Goal: Task Accomplishment & Management: Use online tool/utility

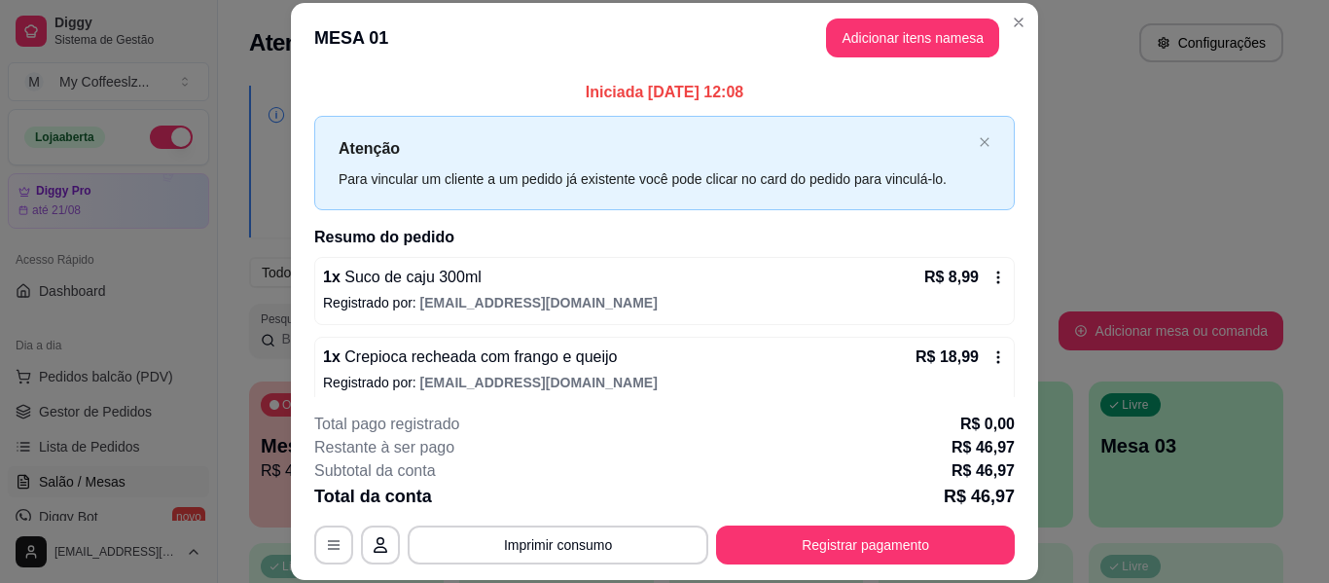
scroll to position [175, 0]
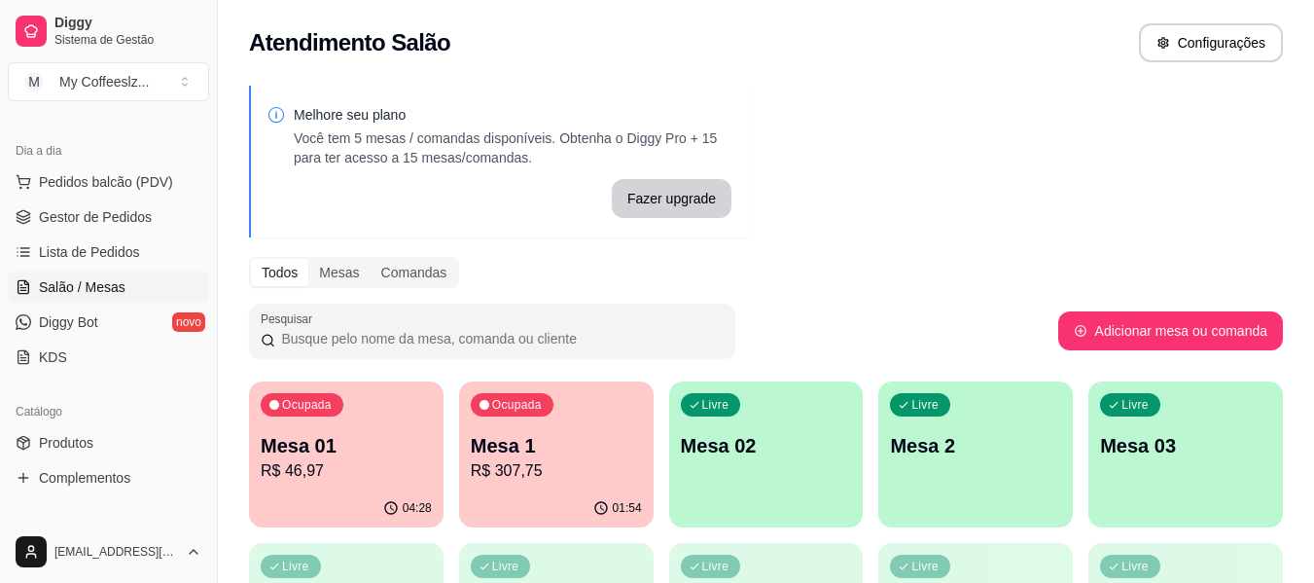
click at [834, 468] on div "Livre Mesa 02" at bounding box center [766, 442] width 195 height 123
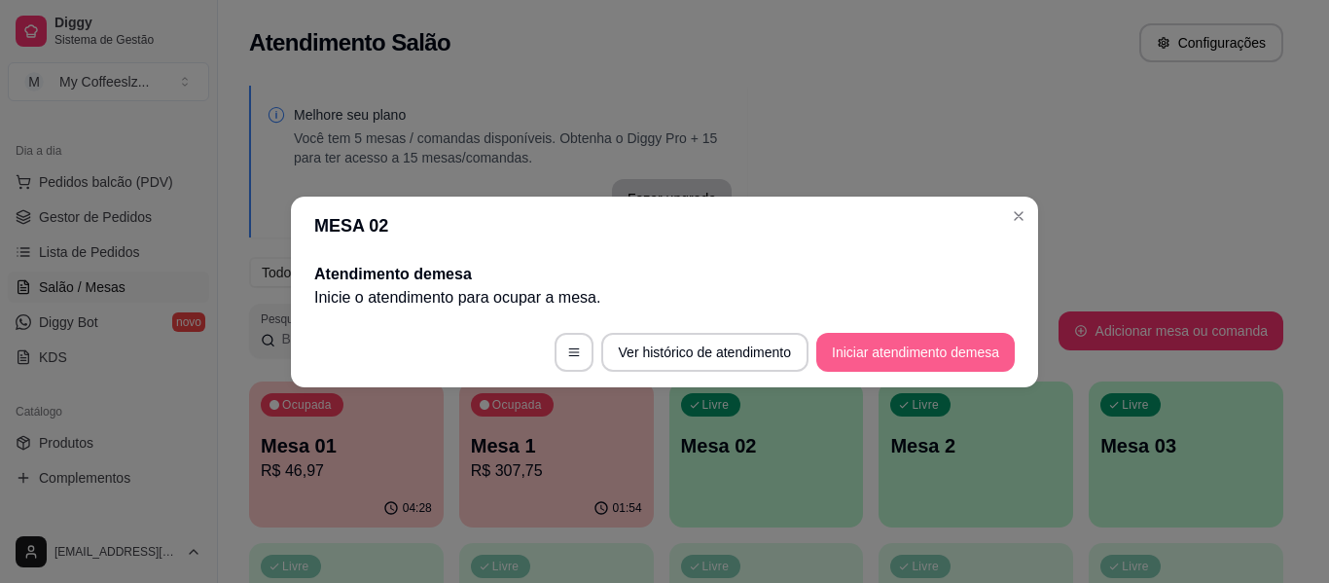
click at [864, 348] on button "Iniciar atendimento de mesa" at bounding box center [915, 352] width 198 height 39
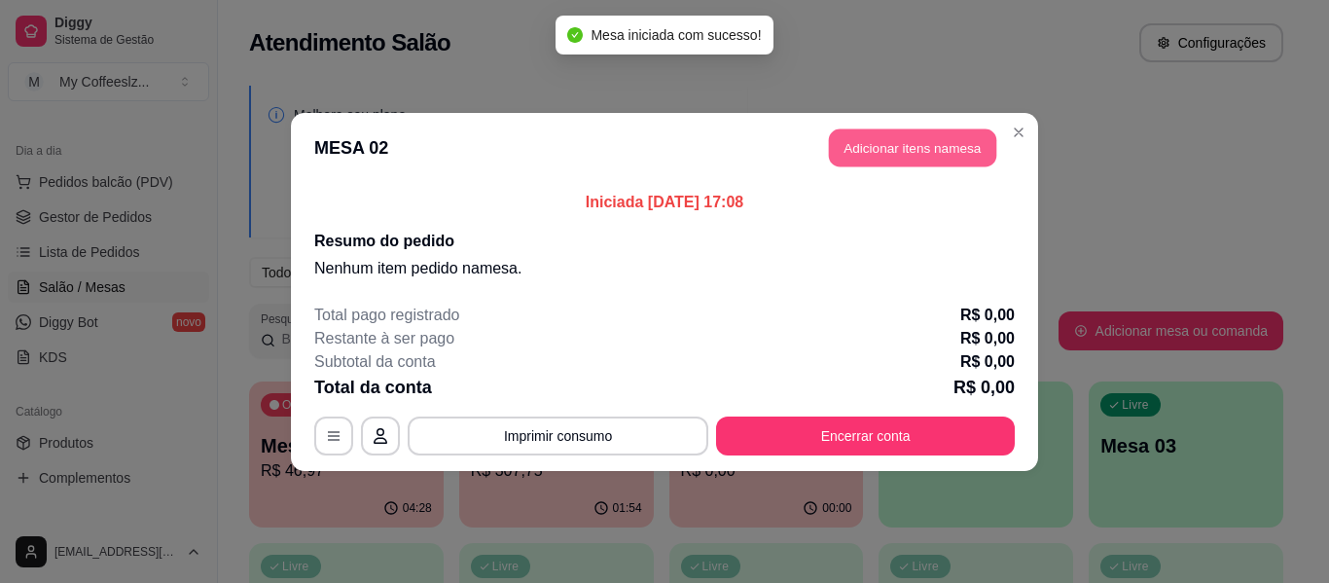
click at [957, 144] on button "Adicionar itens na mesa" at bounding box center [912, 147] width 167 height 38
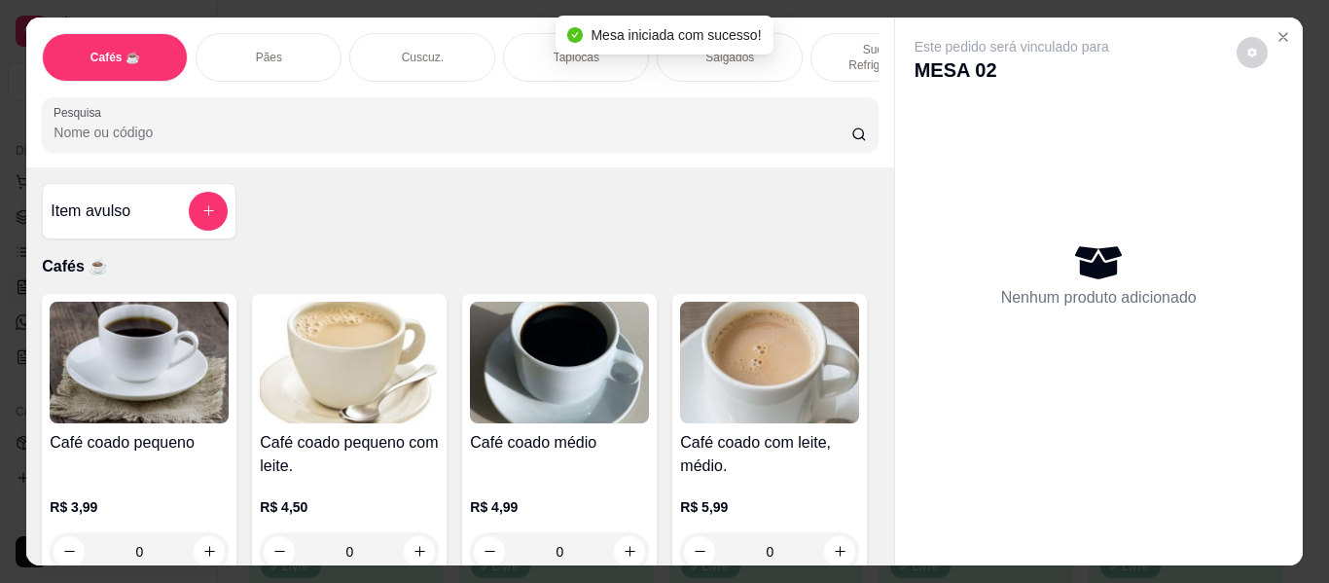
click at [793, 41] on div "Salgados" at bounding box center [730, 57] width 146 height 49
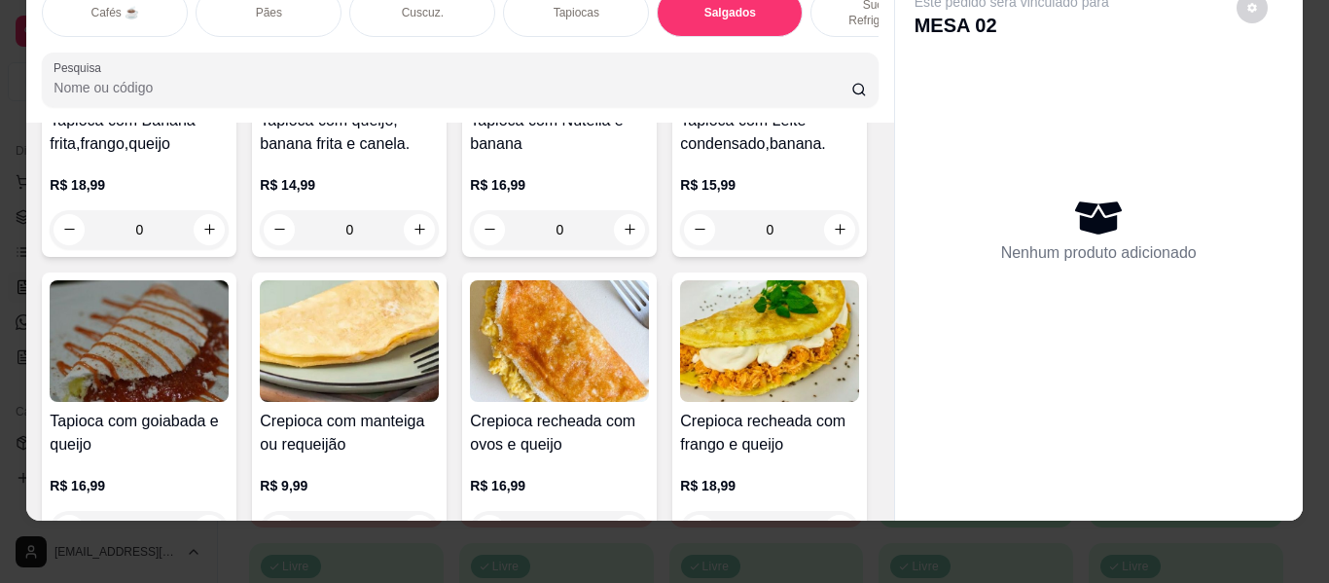
scroll to position [5288, 0]
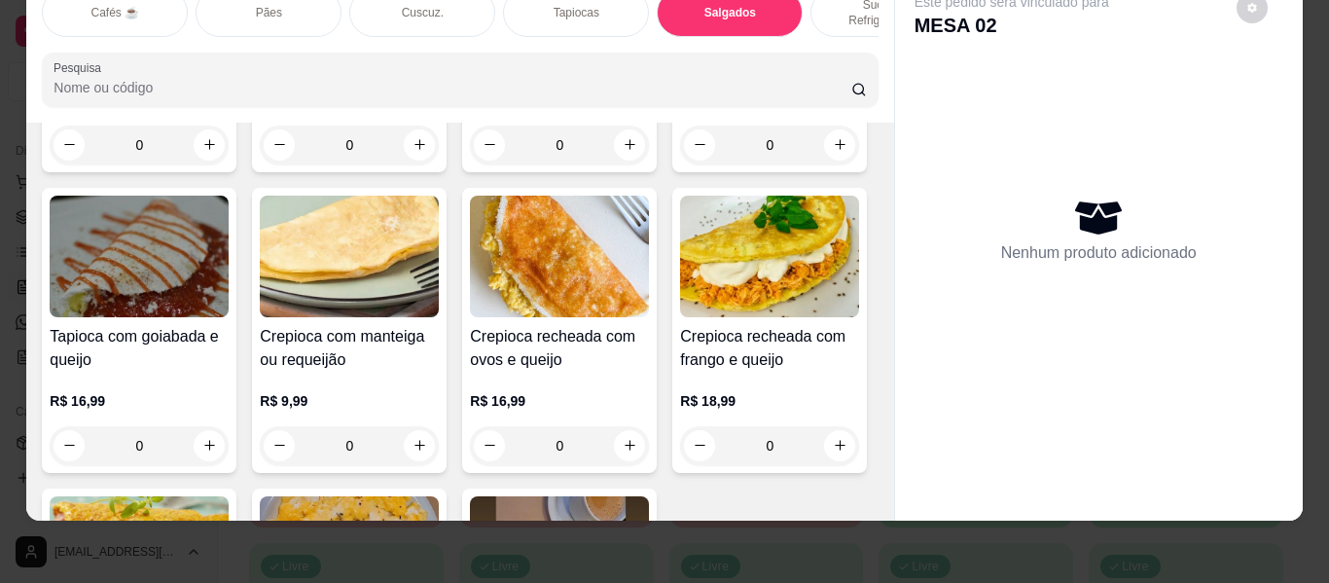
type input "1"
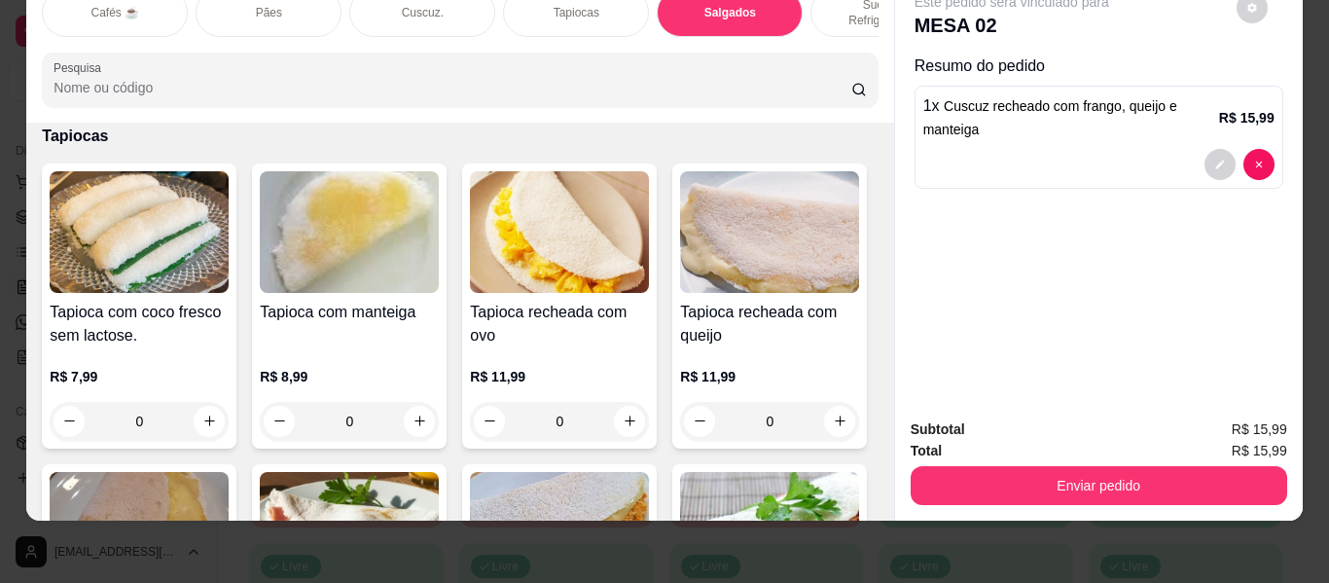
scroll to position [0, 0]
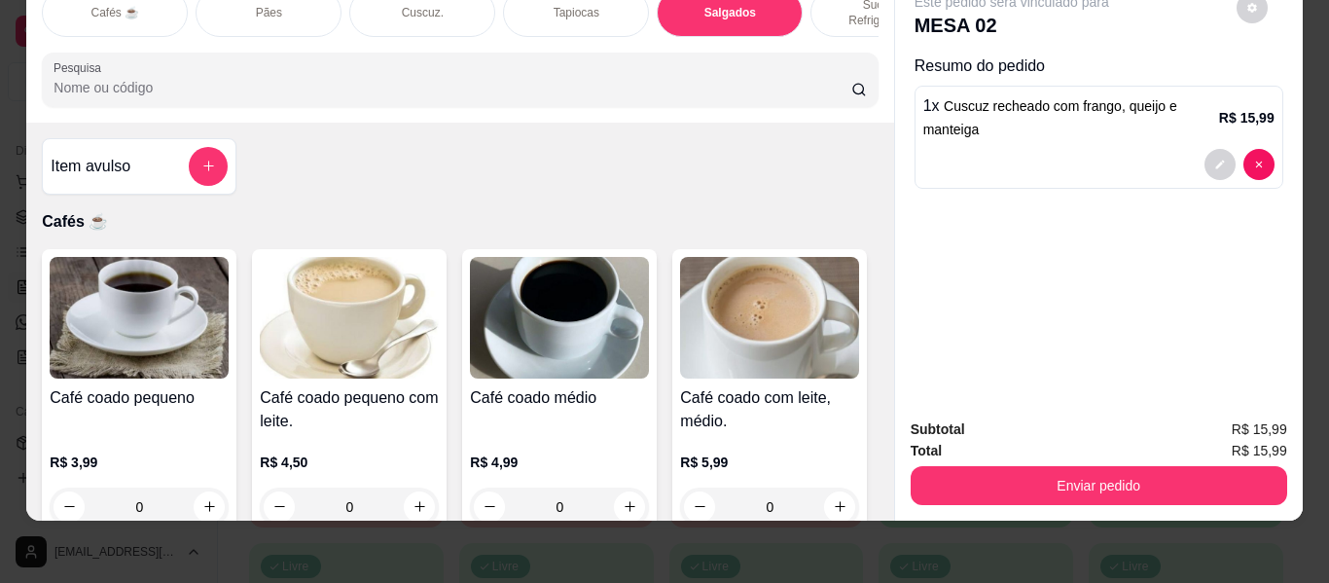
click at [914, 54] on p "Resumo do pedido" at bounding box center [1098, 65] width 369 height 23
click at [189, 147] on div at bounding box center [208, 166] width 39 height 39
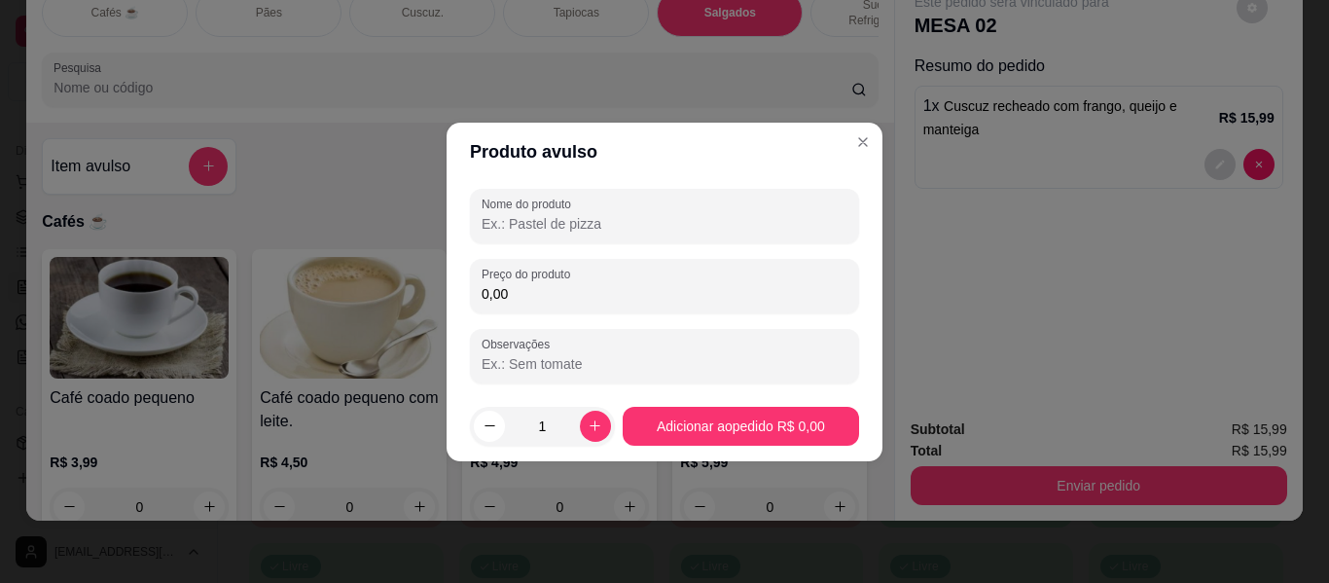
click at [518, 214] on input "Nome do produto" at bounding box center [665, 223] width 366 height 19
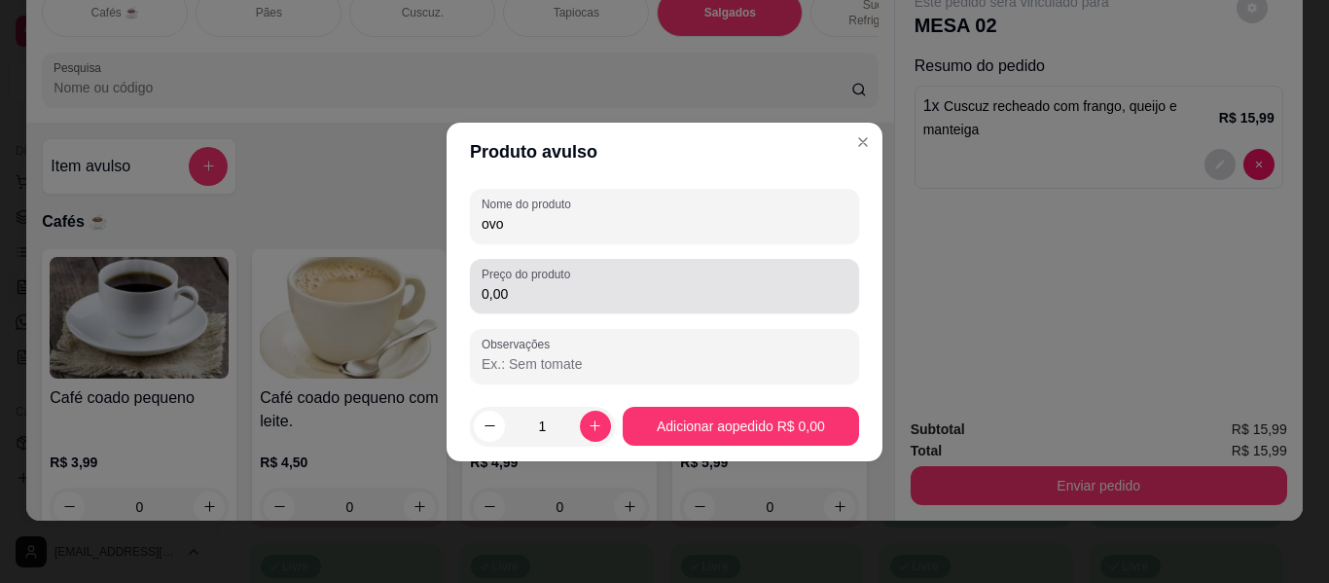
type input "ovo"
click at [517, 299] on input "0,00" at bounding box center [665, 293] width 366 height 19
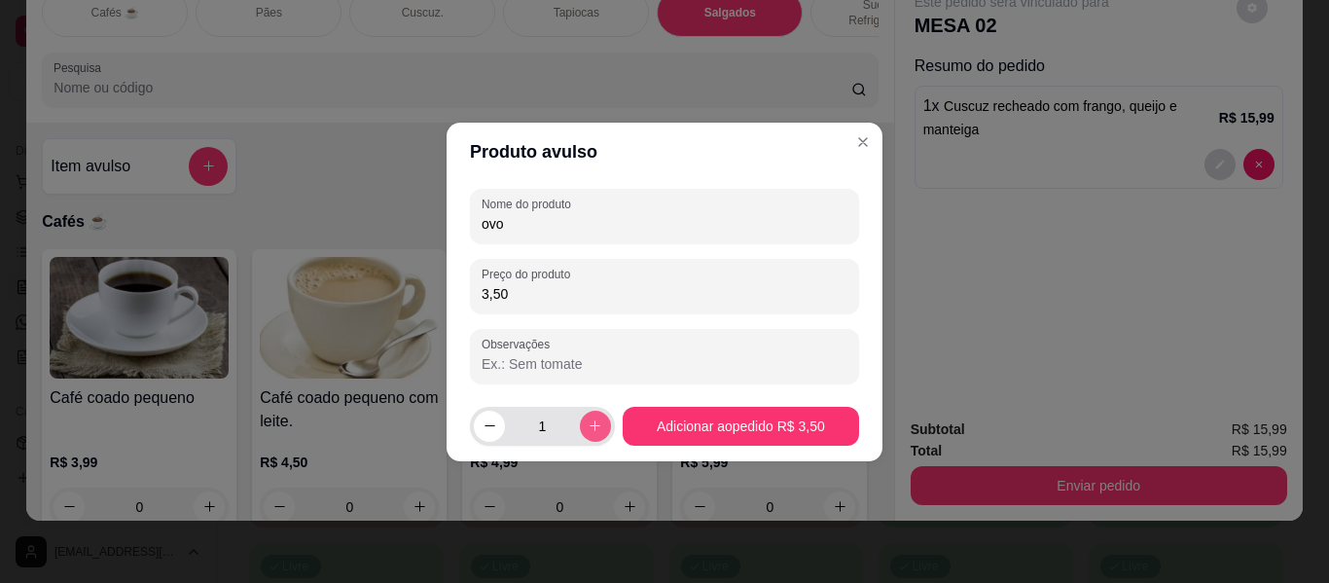
type input "3,50"
click at [584, 417] on button "increase-product-quantity" at bounding box center [595, 425] width 31 height 31
type input "2"
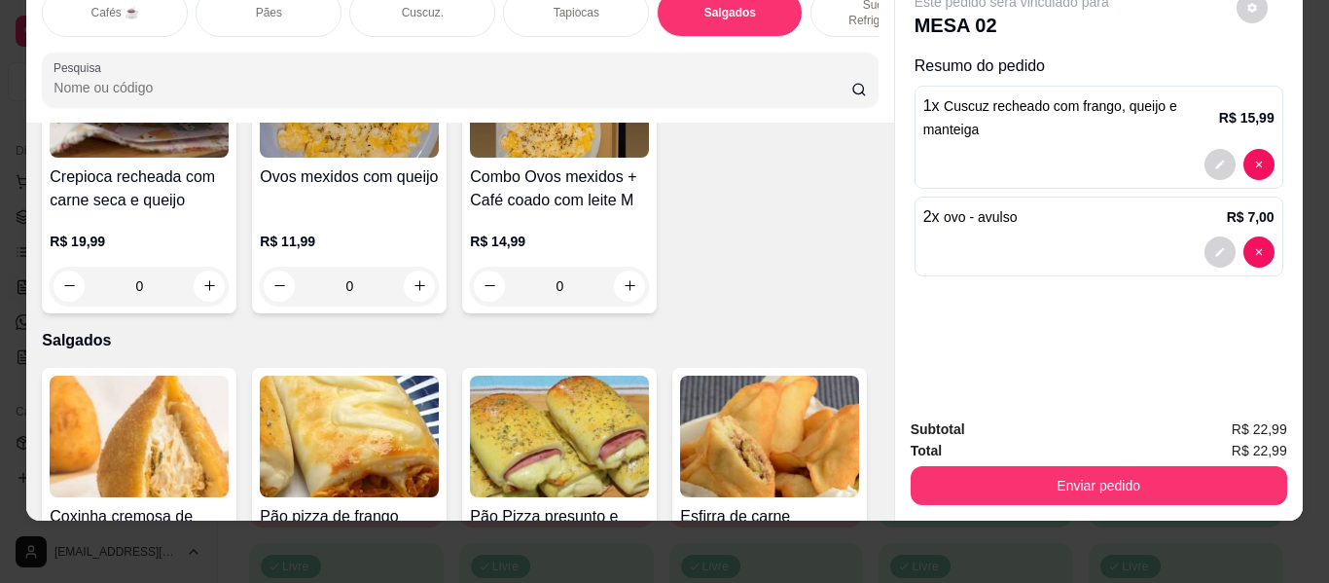
scroll to position [5778, 0]
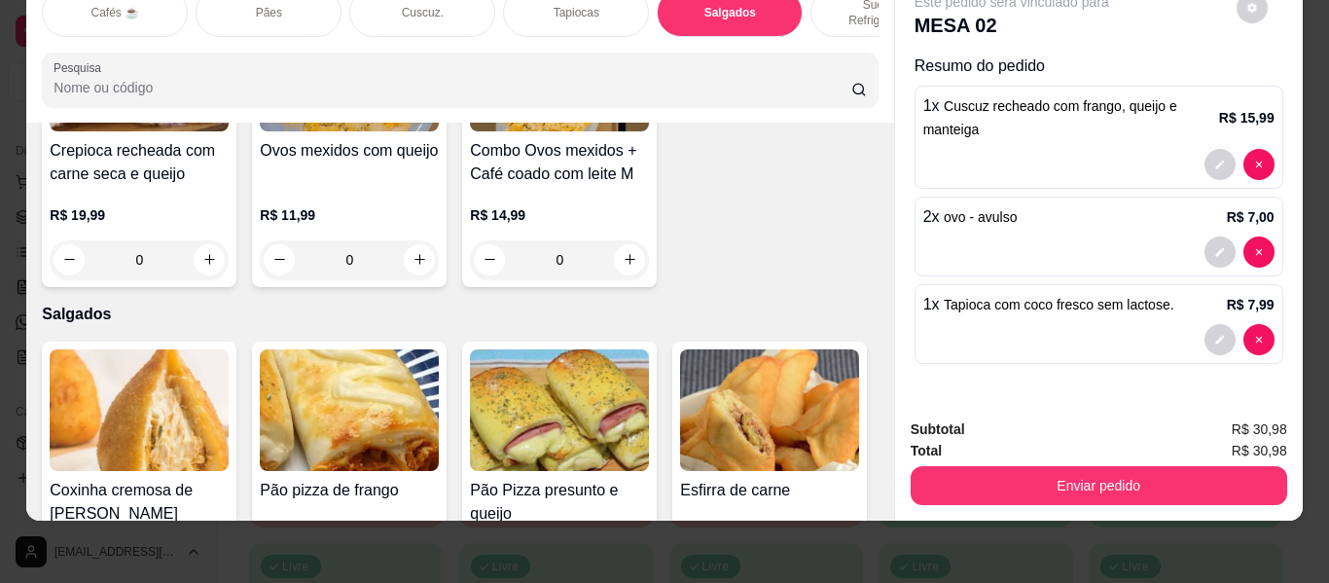
type input "1"
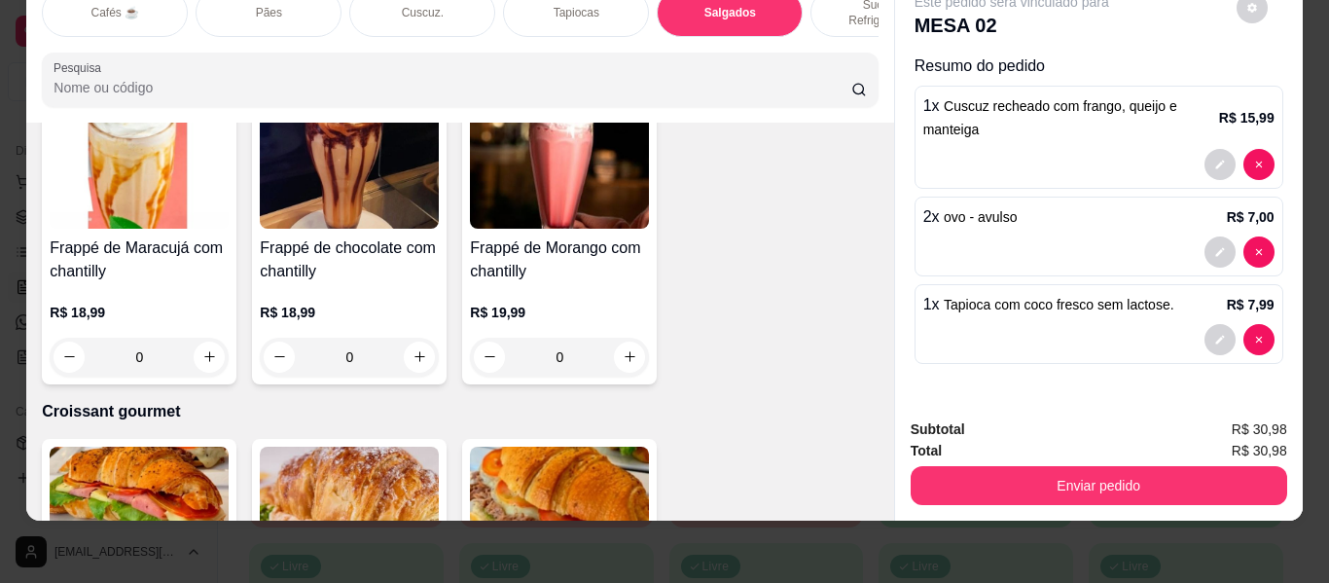
scroll to position [9864, 0]
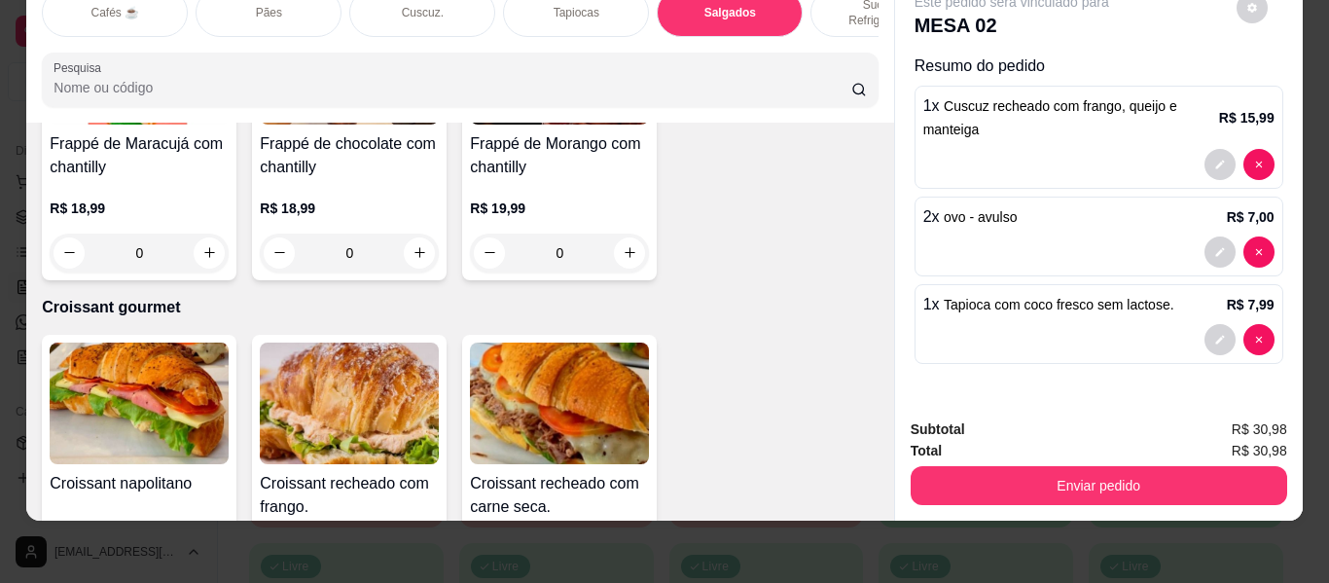
type input "1"
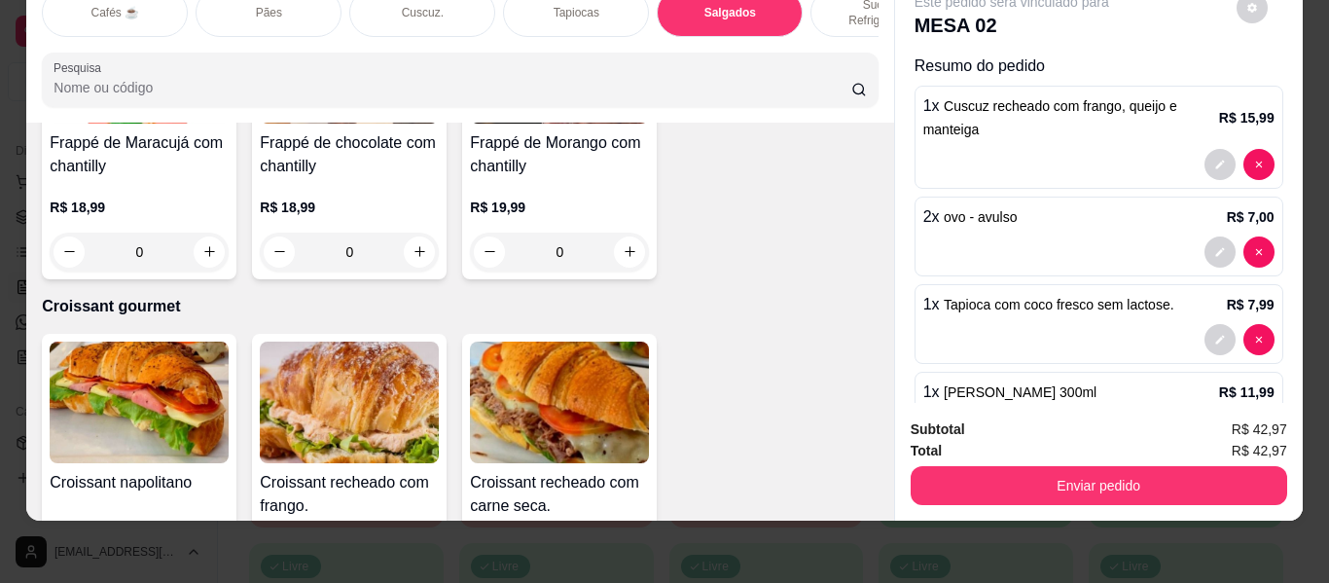
click at [866, 327] on div "Item avulso Cafés ☕ Café coado pequeno R$ 3,99 0 Café coado pequeno com leite. …" at bounding box center [459, 322] width 867 height 398
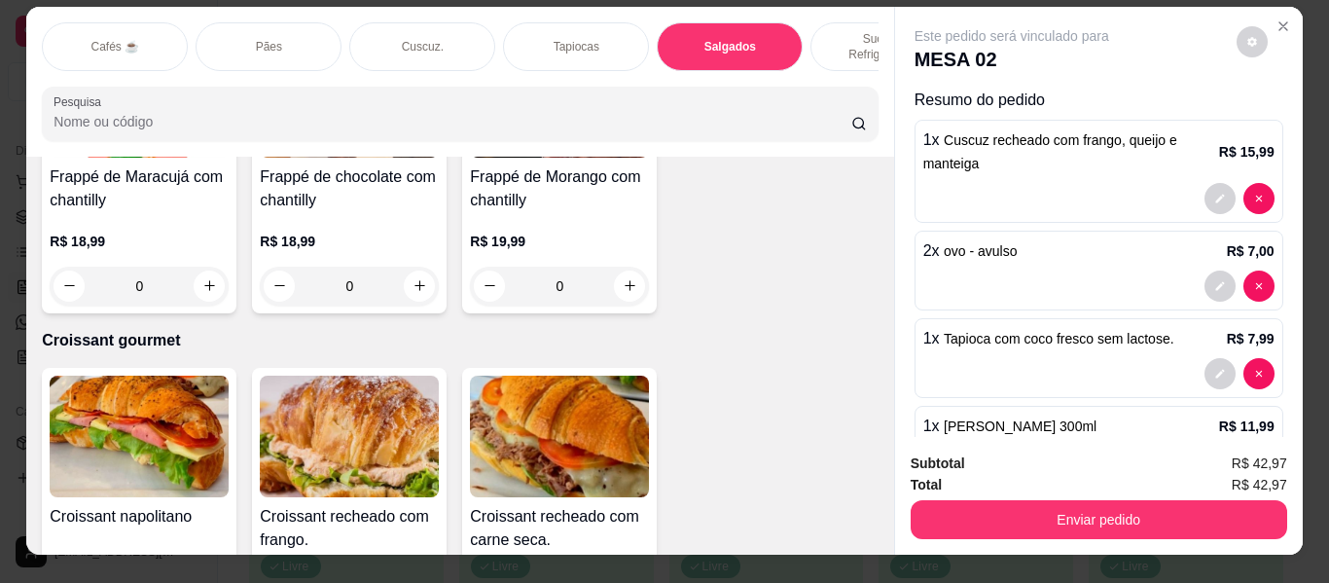
scroll to position [0, 0]
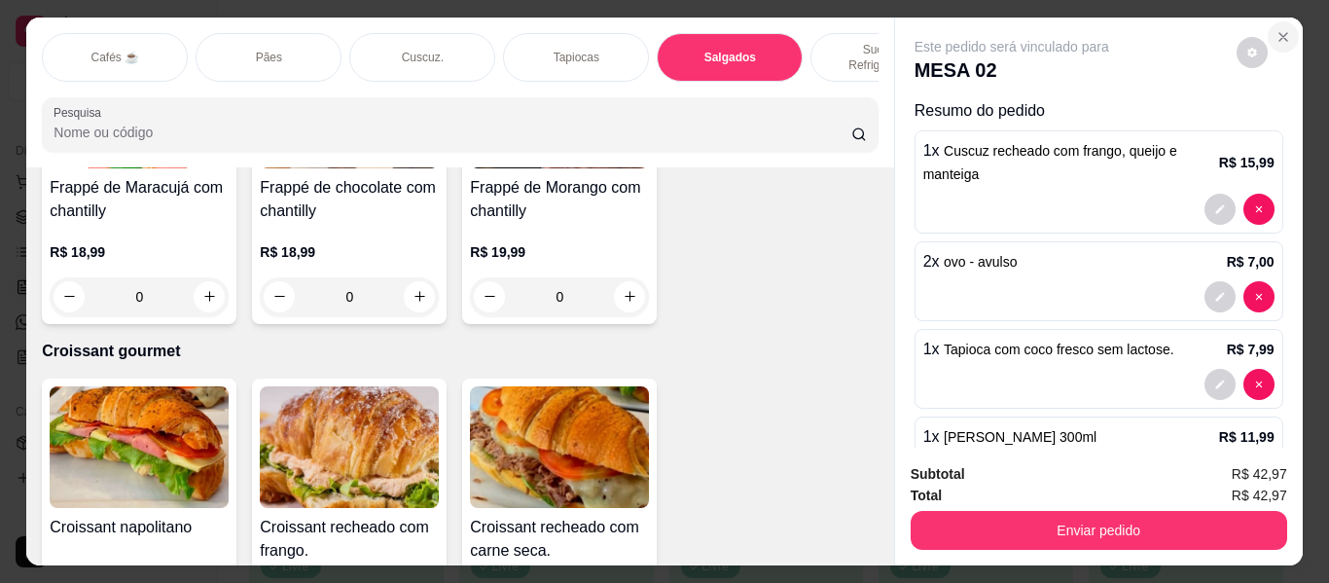
click at [1275, 29] on icon "Close" at bounding box center [1283, 37] width 16 height 16
